Goal: Unclear: Browse casually

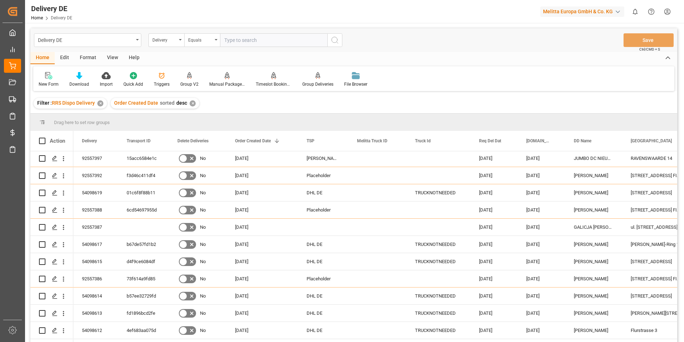
scroll to position [36, 0]
